Goal: Task Accomplishment & Management: Manage account settings

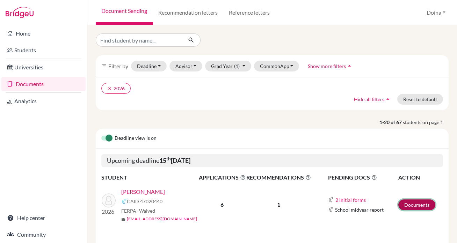
click at [412, 203] on link "Documents" at bounding box center [416, 205] width 37 height 11
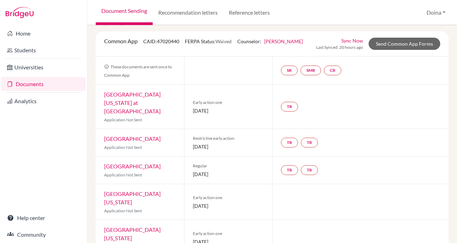
scroll to position [7, 0]
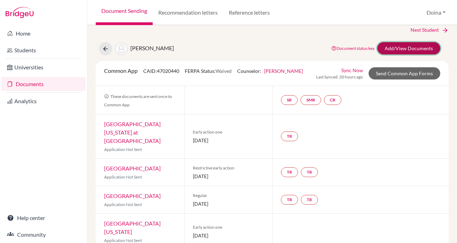
click at [414, 47] on link "Add/View Documents" at bounding box center [408, 48] width 63 height 12
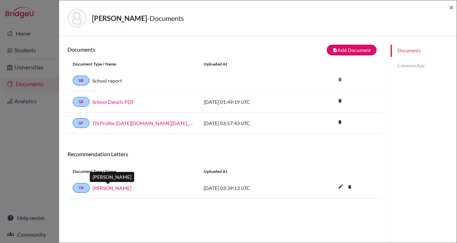
click at [104, 187] on link "[PERSON_NAME]" at bounding box center [112, 188] width 39 height 7
click at [450, 7] on span "×" at bounding box center [451, 7] width 5 height 10
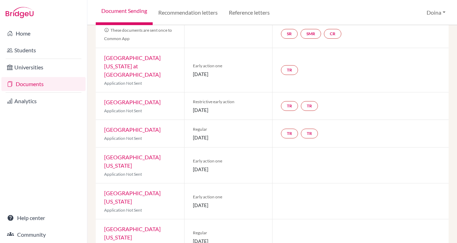
scroll to position [77, 0]
